Goal: Feedback & Contribution: Submit feedback/report problem

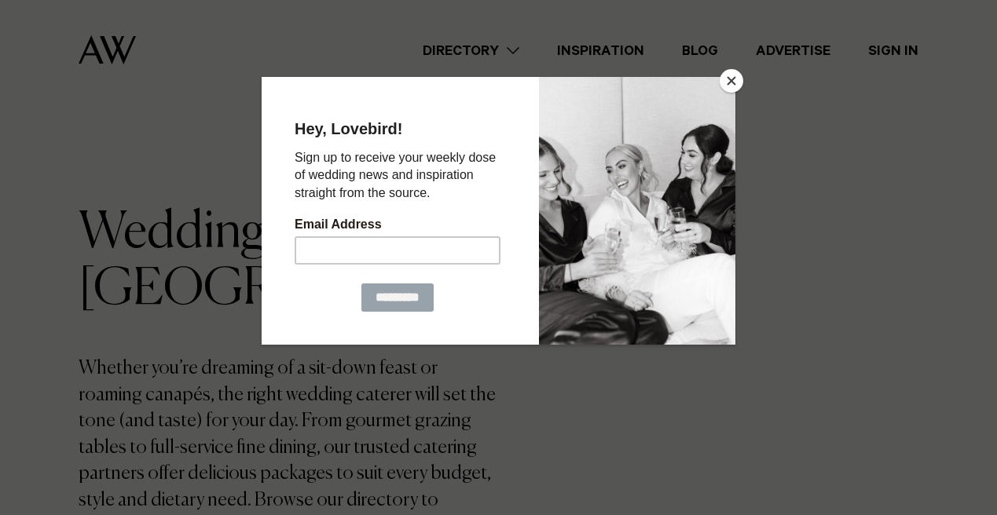
click at [722, 82] on button "Close" at bounding box center [731, 81] width 24 height 24
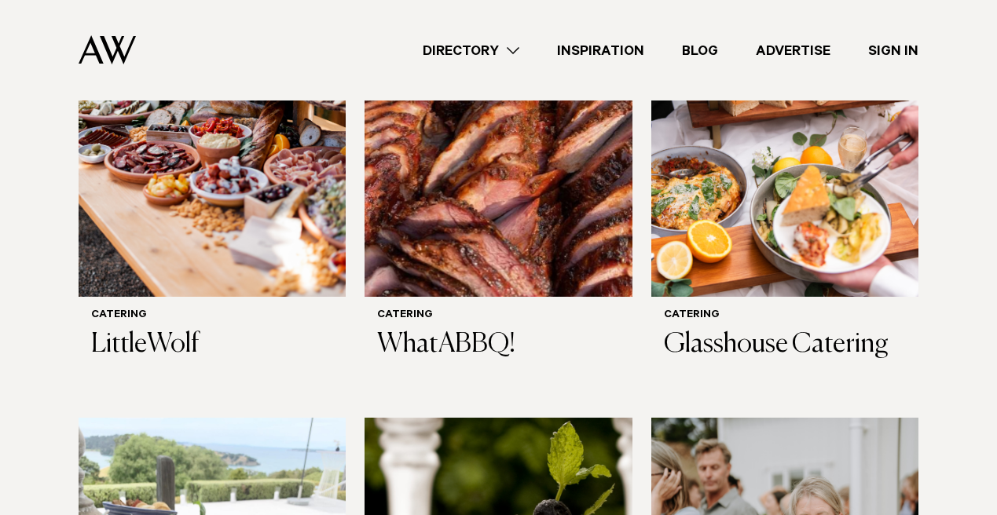
scroll to position [695, 0]
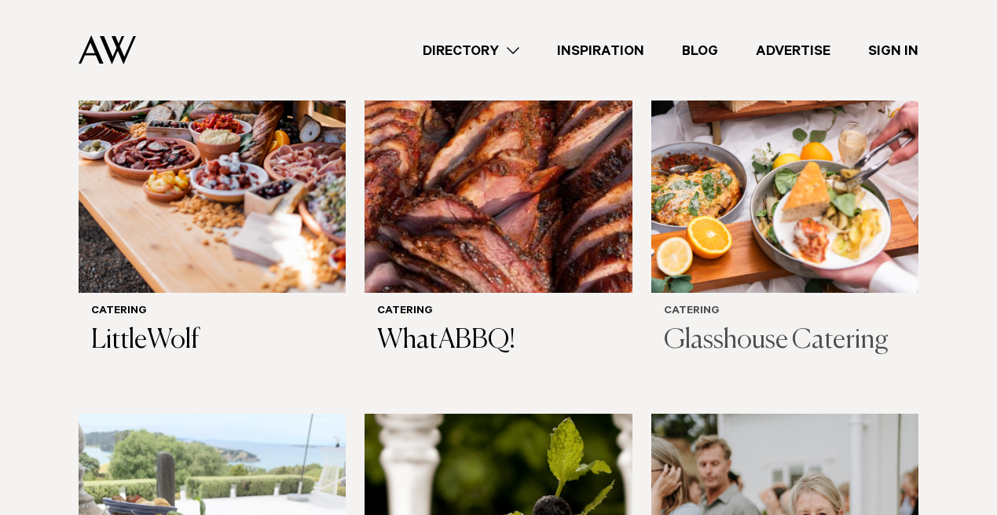
click at [788, 335] on h3 "Glasshouse Catering" at bounding box center [785, 341] width 242 height 32
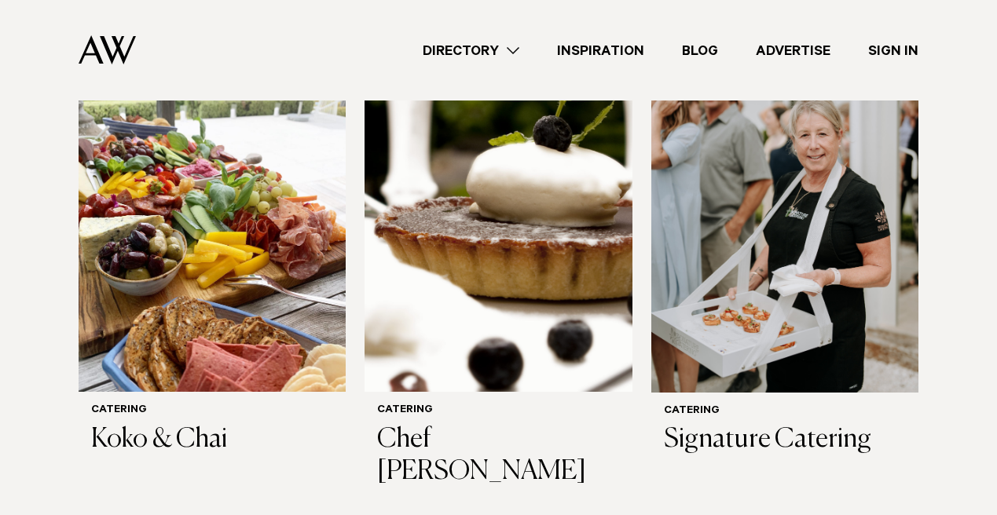
scroll to position [1079, 0]
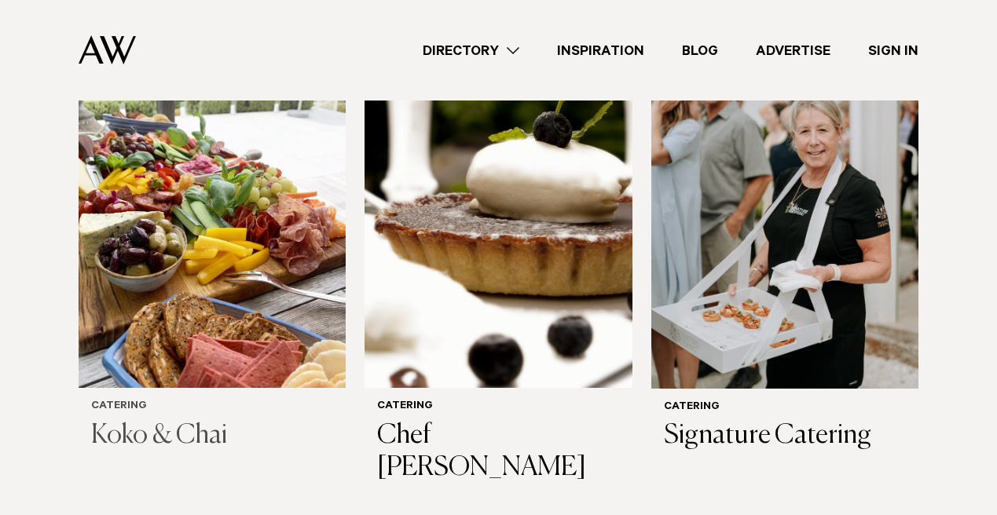
click at [194, 426] on h3 "Koko & Chai" at bounding box center [212, 436] width 242 height 32
click at [733, 422] on h3 "Signature Catering" at bounding box center [785, 436] width 242 height 32
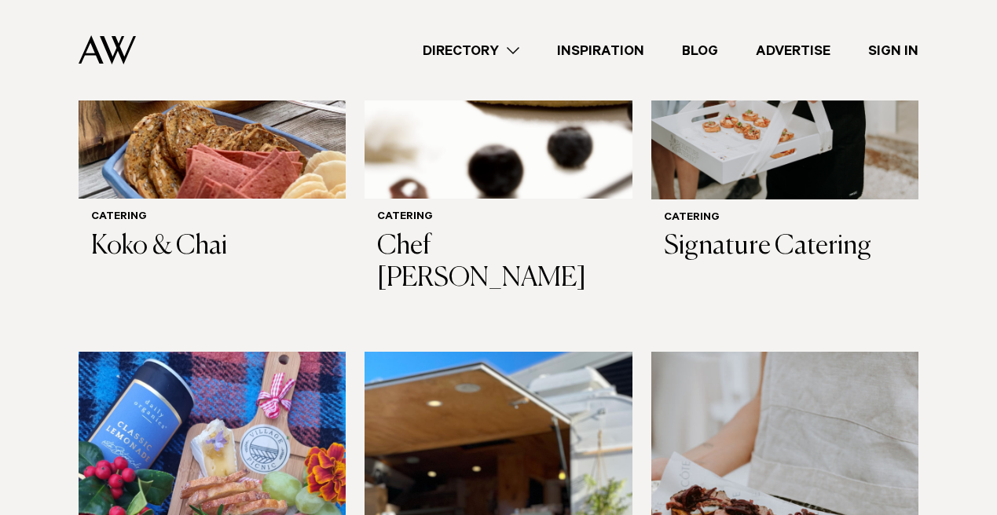
scroll to position [1220, 0]
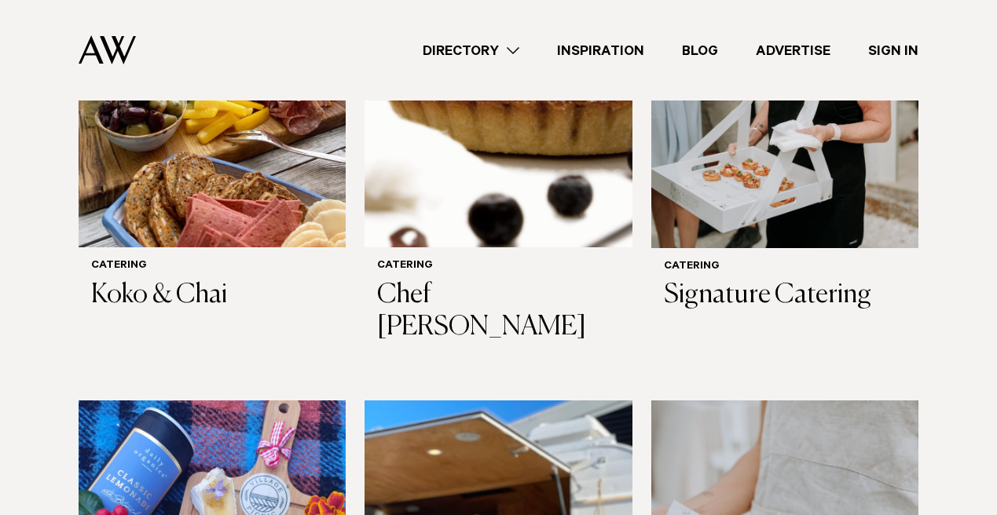
click at [796, 49] on link "Advertise" at bounding box center [793, 50] width 112 height 21
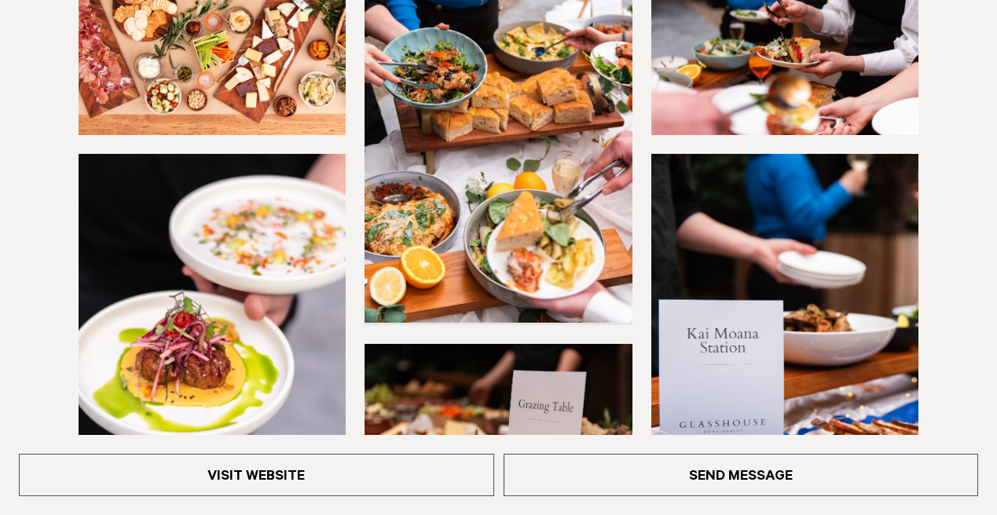
scroll to position [325, 0]
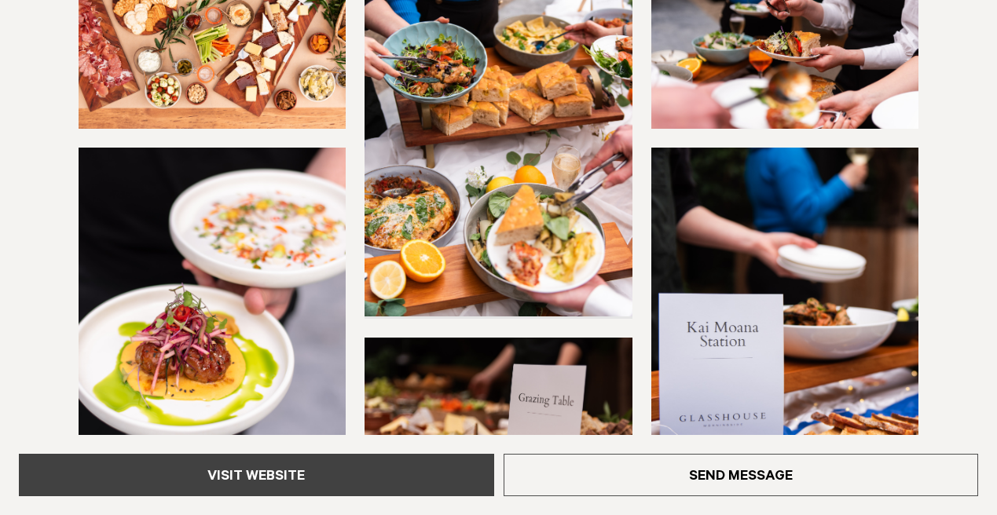
click at [286, 478] on link "Visit Website" at bounding box center [256, 475] width 475 height 42
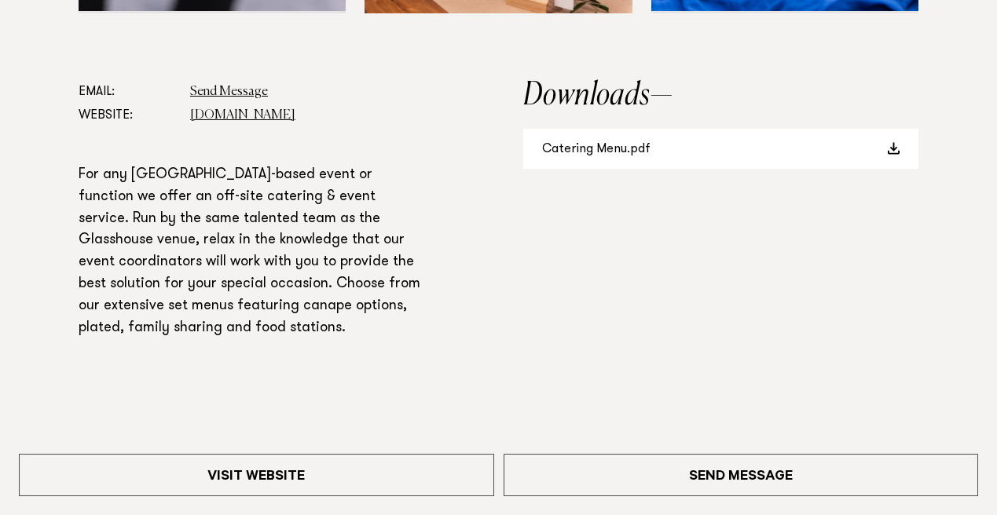
scroll to position [822, 0]
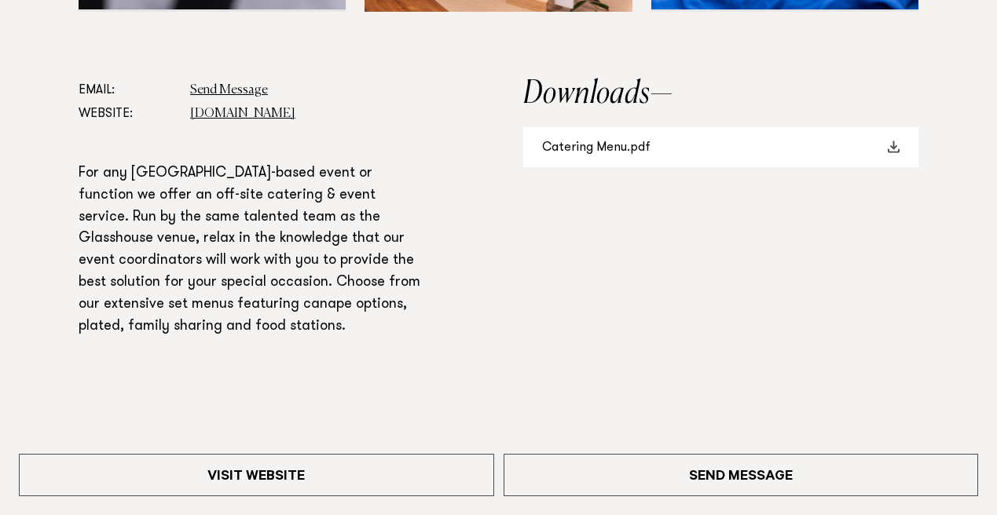
click at [598, 141] on link "Catering Menu.pdf" at bounding box center [720, 147] width 395 height 40
click at [620, 309] on aside "Downloads Catering Menu.pdf" at bounding box center [720, 242] width 395 height 327
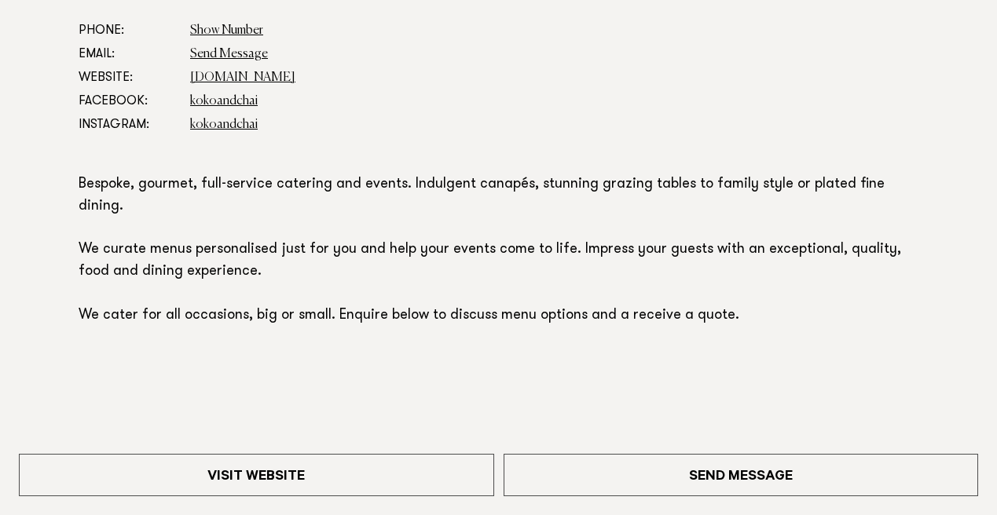
scroll to position [883, 0]
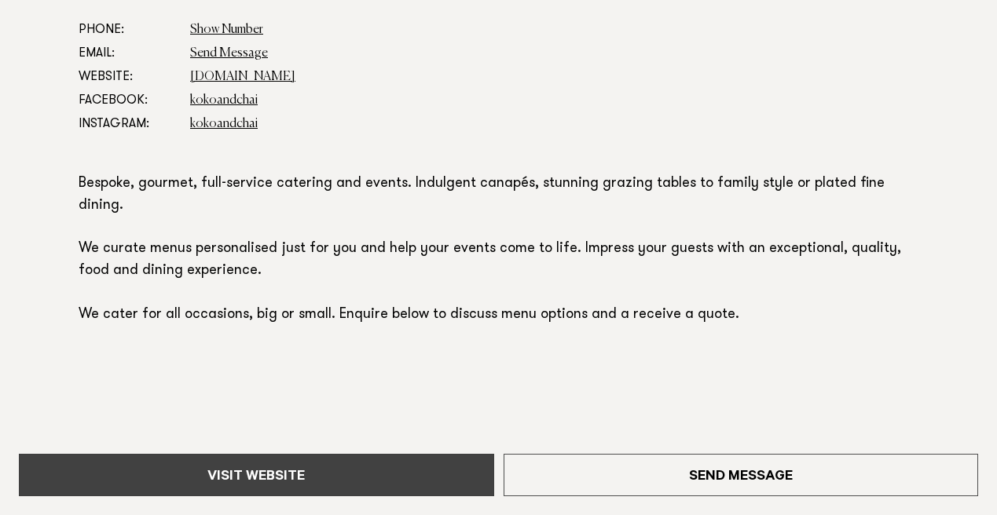
click at [283, 475] on link "Visit Website" at bounding box center [256, 475] width 475 height 42
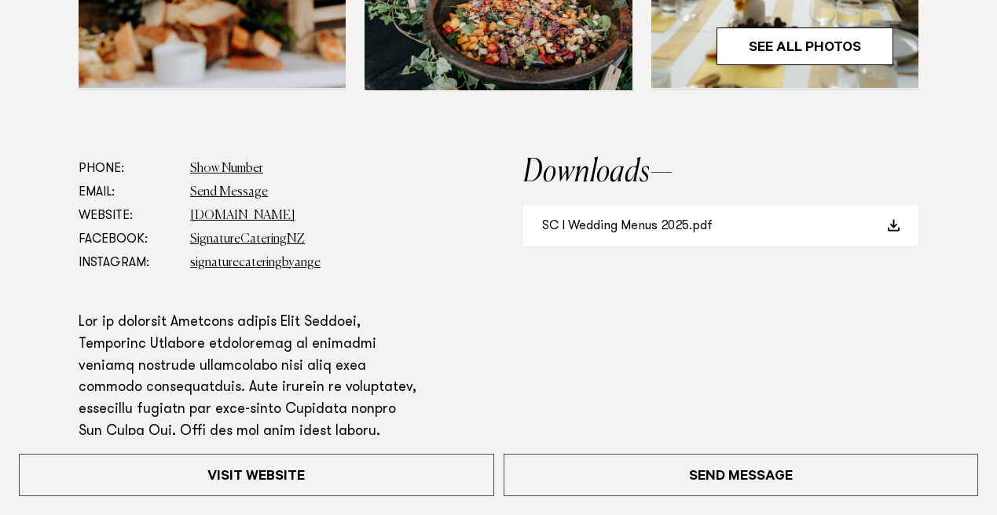
scroll to position [764, 0]
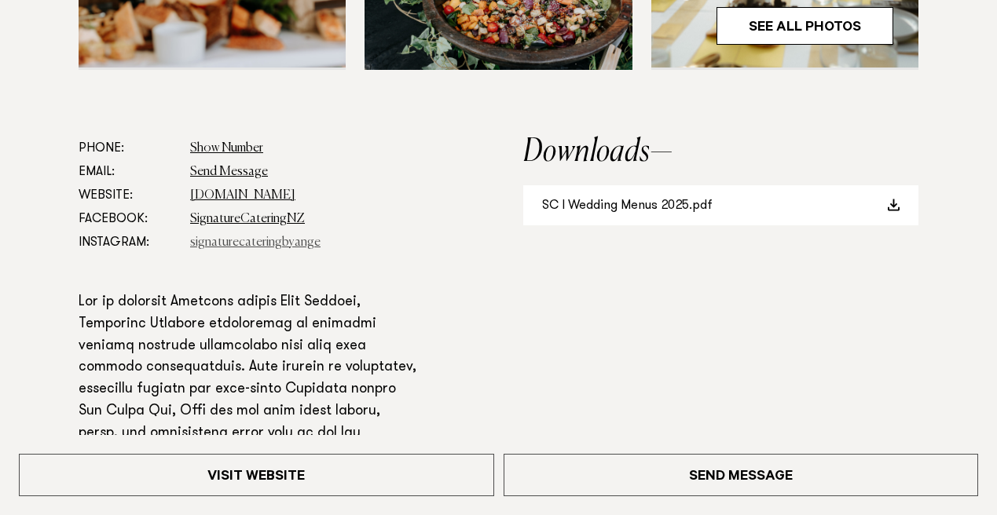
click at [222, 244] on link "signaturecateringbyange" at bounding box center [255, 242] width 130 height 13
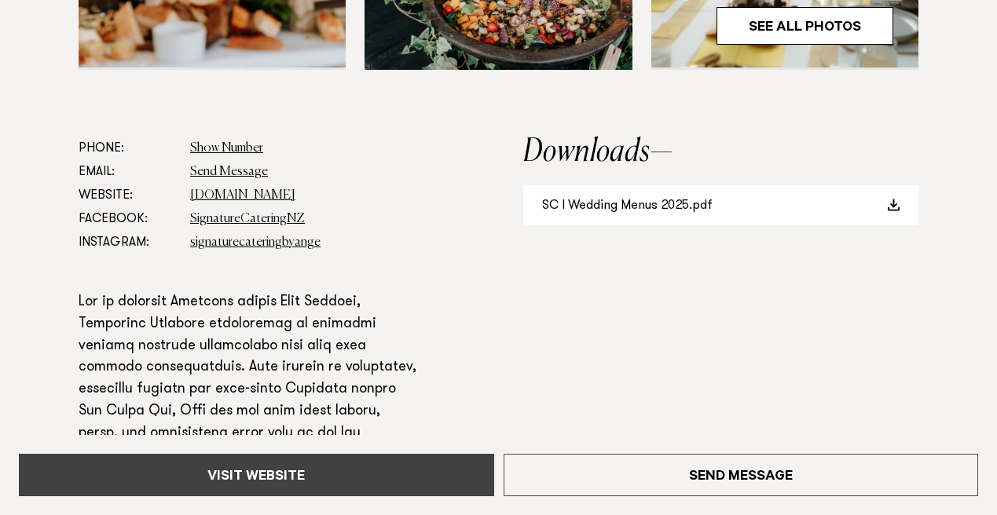
click at [221, 471] on link "Visit Website" at bounding box center [256, 475] width 475 height 42
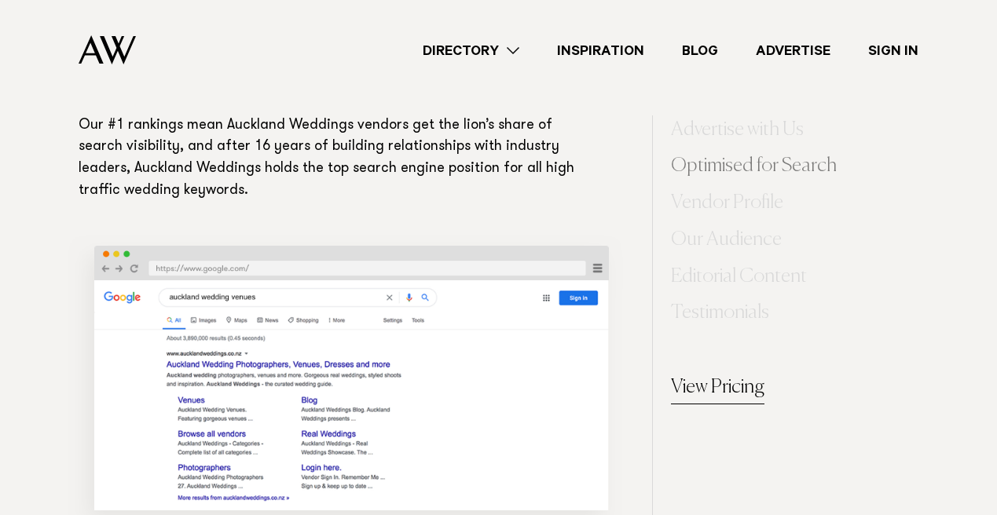
scroll to position [925, 0]
click at [732, 383] on link "View Pricing" at bounding box center [717, 387] width 93 height 31
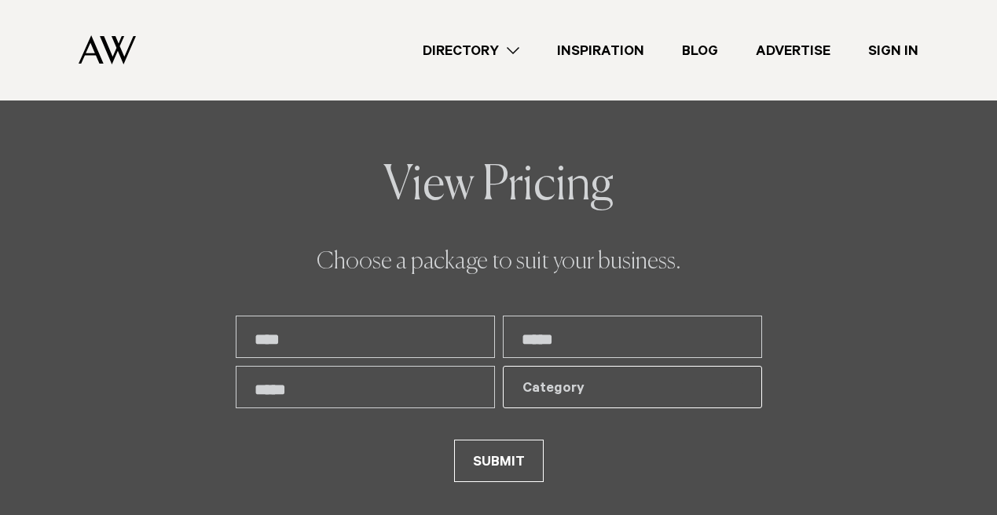
scroll to position [3196, 0]
click at [118, 378] on div "**********" at bounding box center [498, 279] width 971 height 407
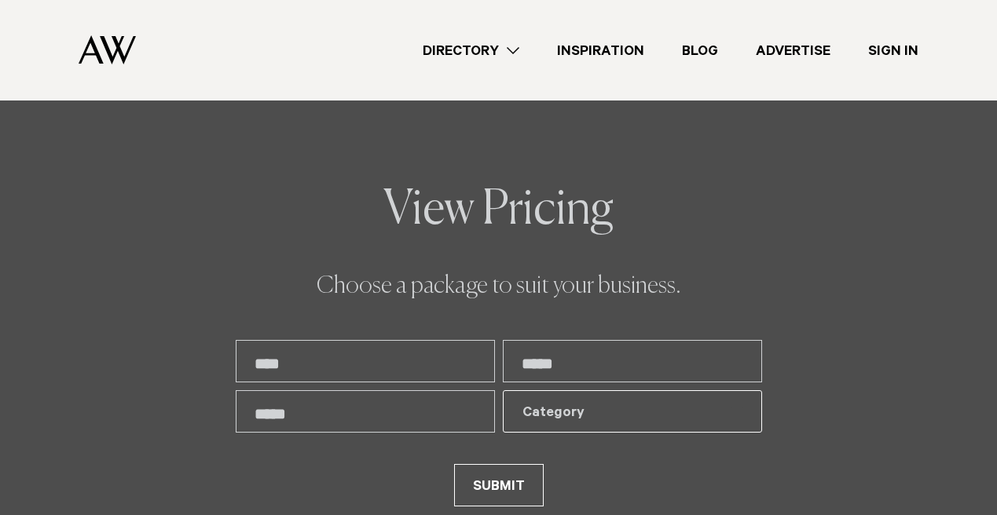
scroll to position [7801, 0]
type input "**********"
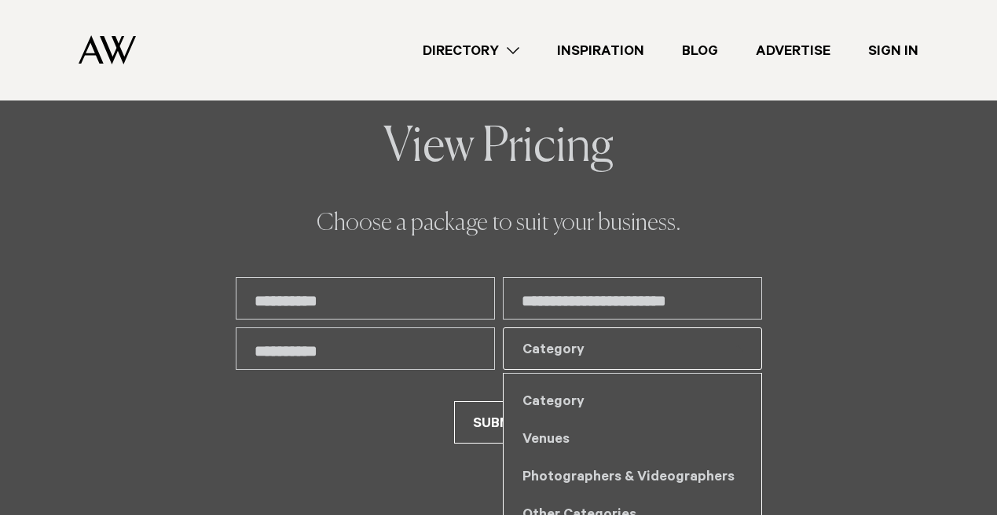
scroll to position [7870, 0]
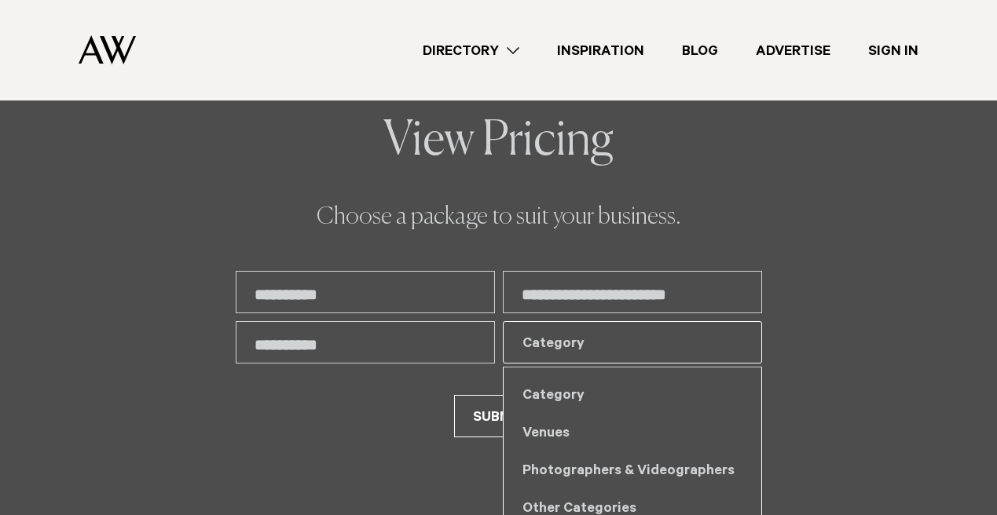
click at [559, 488] on div "Other Categories" at bounding box center [632, 507] width 258 height 38
select select "*"
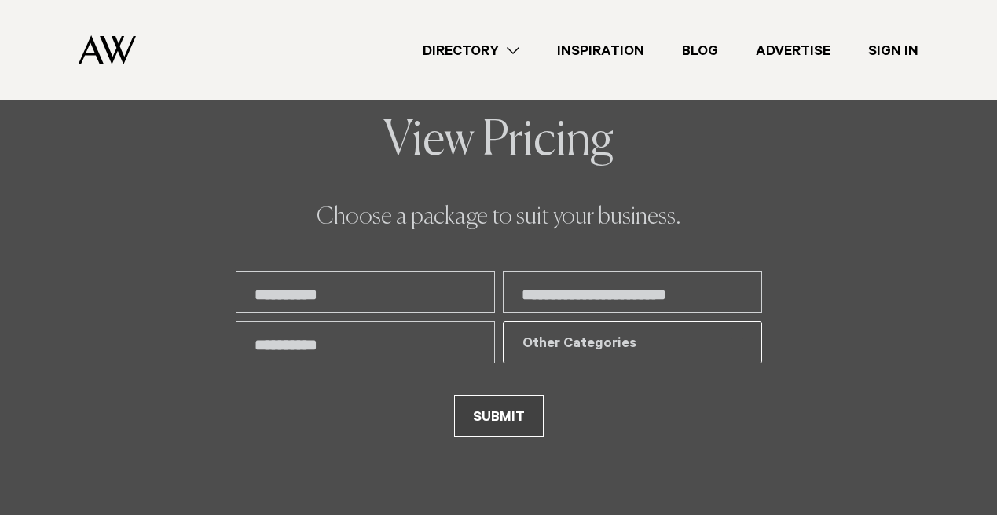
click at [507, 395] on button "SUBMIT" at bounding box center [499, 416] width 90 height 42
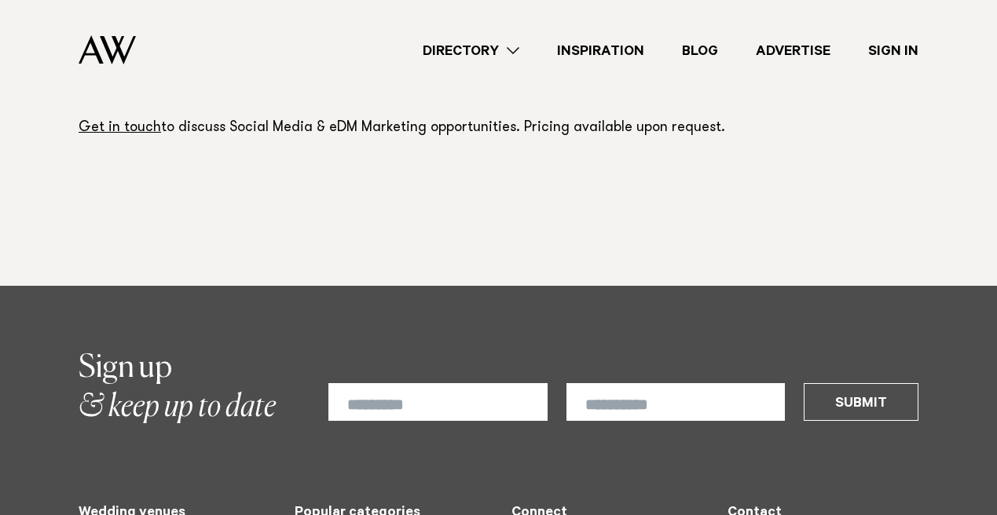
scroll to position [1235, 0]
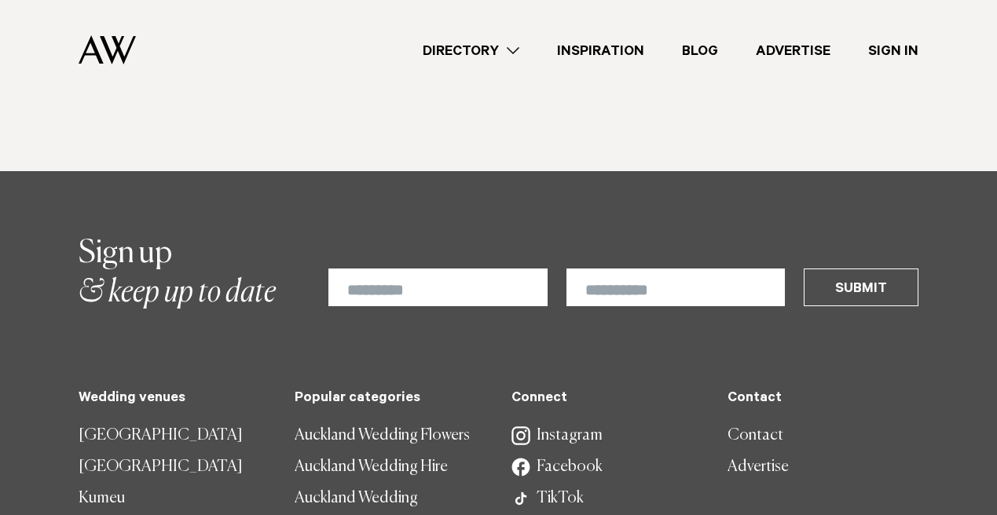
click at [752, 436] on link "Contact" at bounding box center [822, 435] width 191 height 31
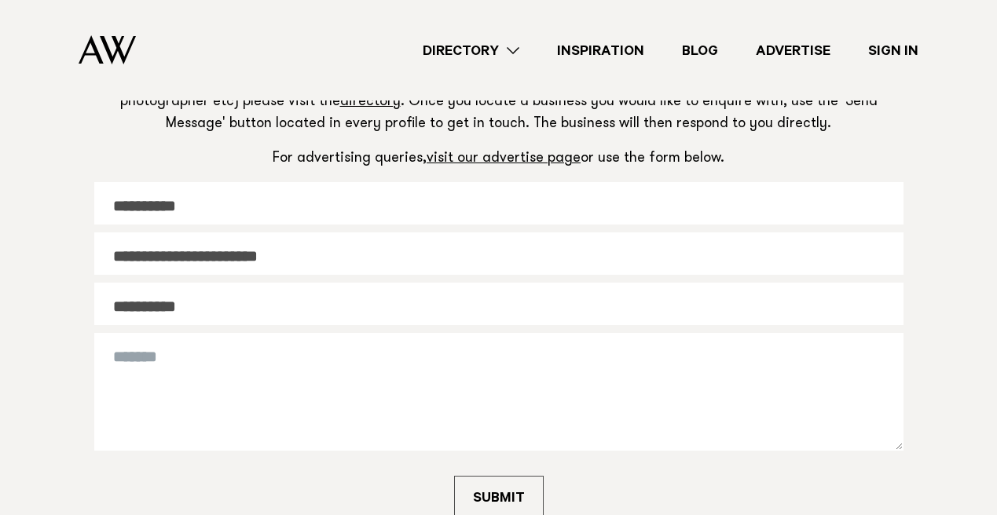
scroll to position [290, 0]
click at [195, 410] on textarea at bounding box center [498, 391] width 809 height 118
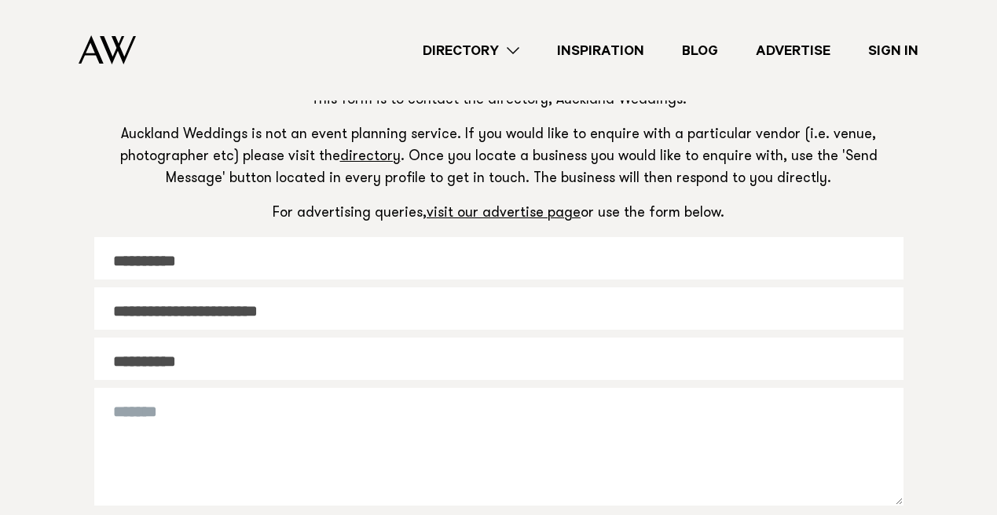
scroll to position [212, 0]
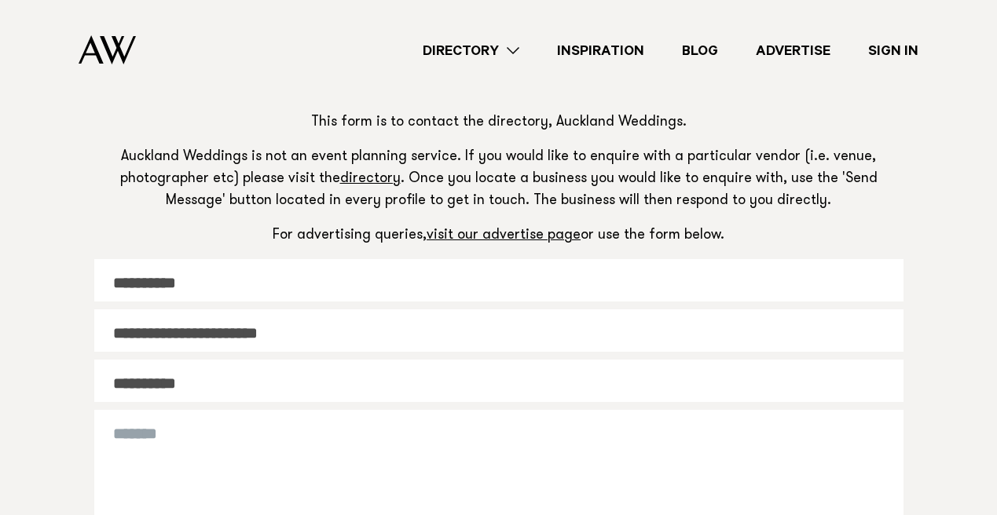
type textarea "*"
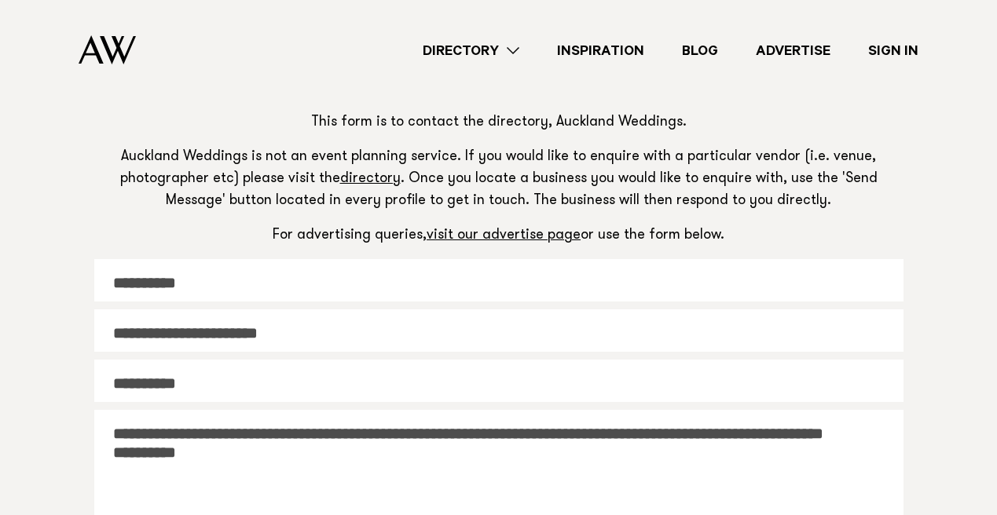
click at [137, 429] on textarea "**********" at bounding box center [498, 469] width 809 height 118
click at [155, 424] on textarea "**********" at bounding box center [498, 469] width 809 height 118
click at [166, 424] on textarea "**********" at bounding box center [498, 469] width 809 height 118
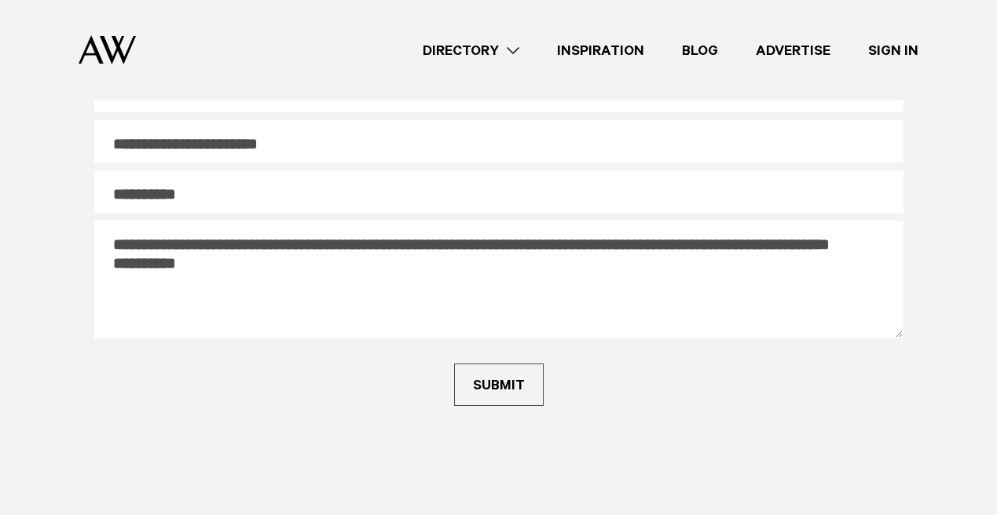
scroll to position [402, 0]
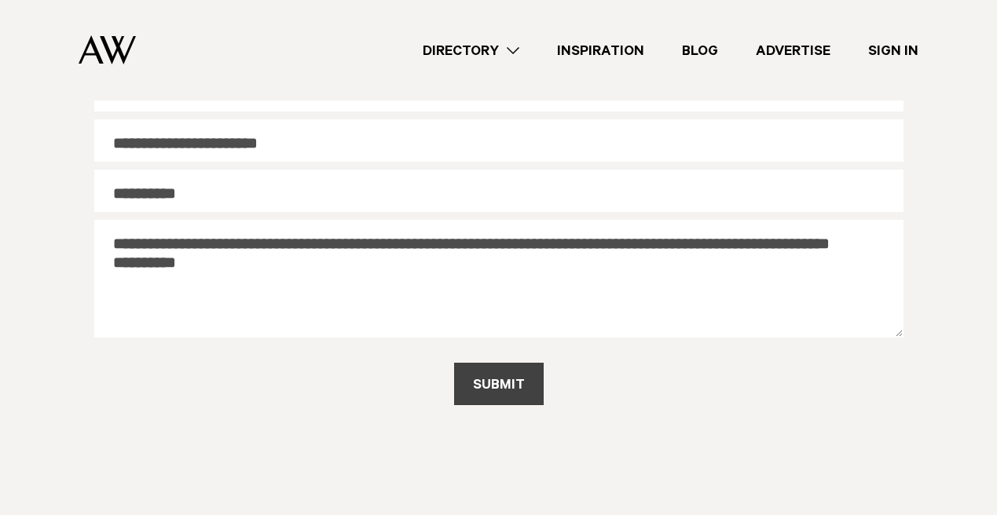
type textarea "**********"
click at [504, 377] on button "SUBMIT" at bounding box center [499, 384] width 90 height 42
